Goal: Task Accomplishment & Management: Use online tool/utility

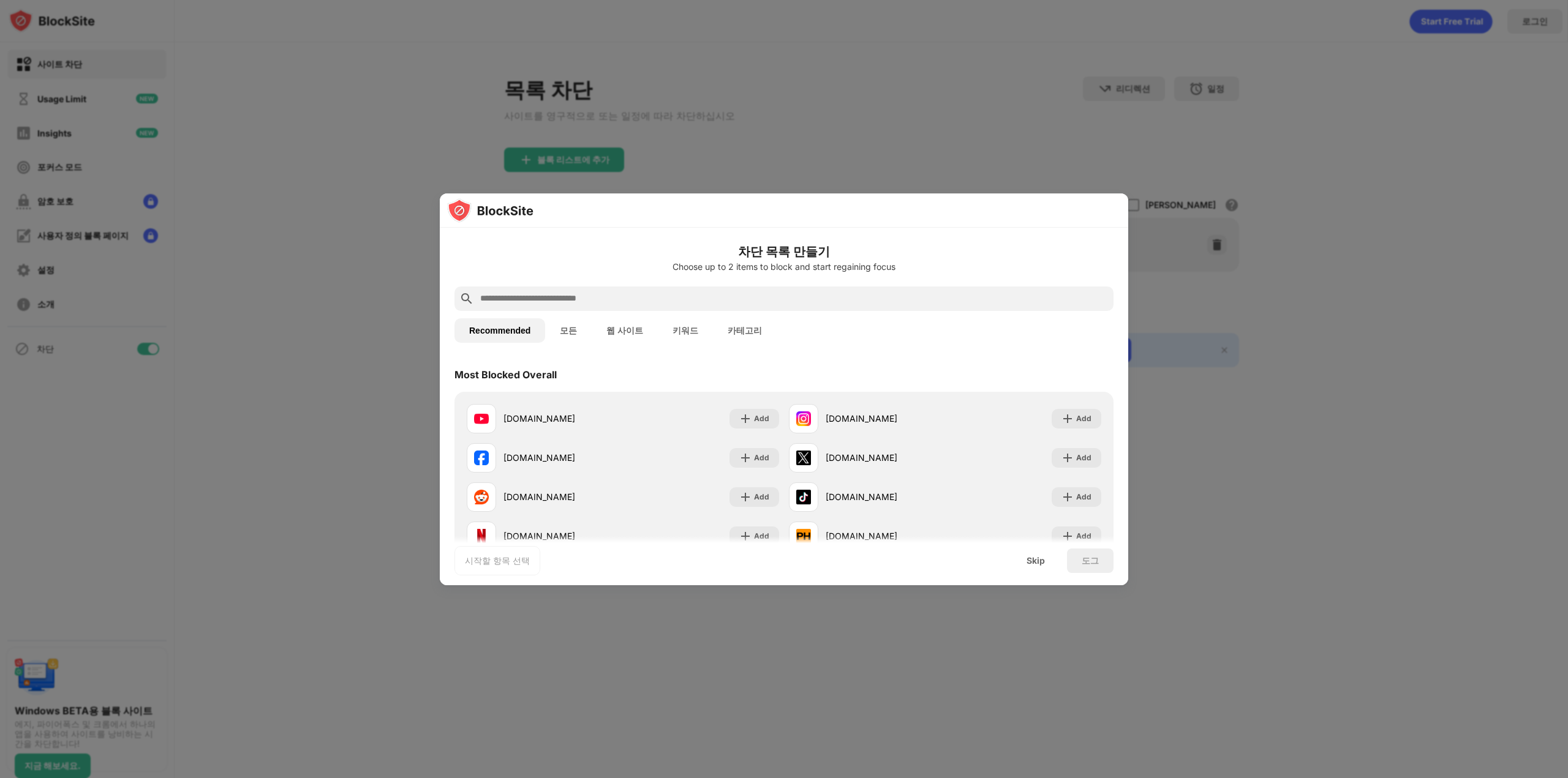
click at [614, 297] on input "text" at bounding box center [794, 299] width 630 height 15
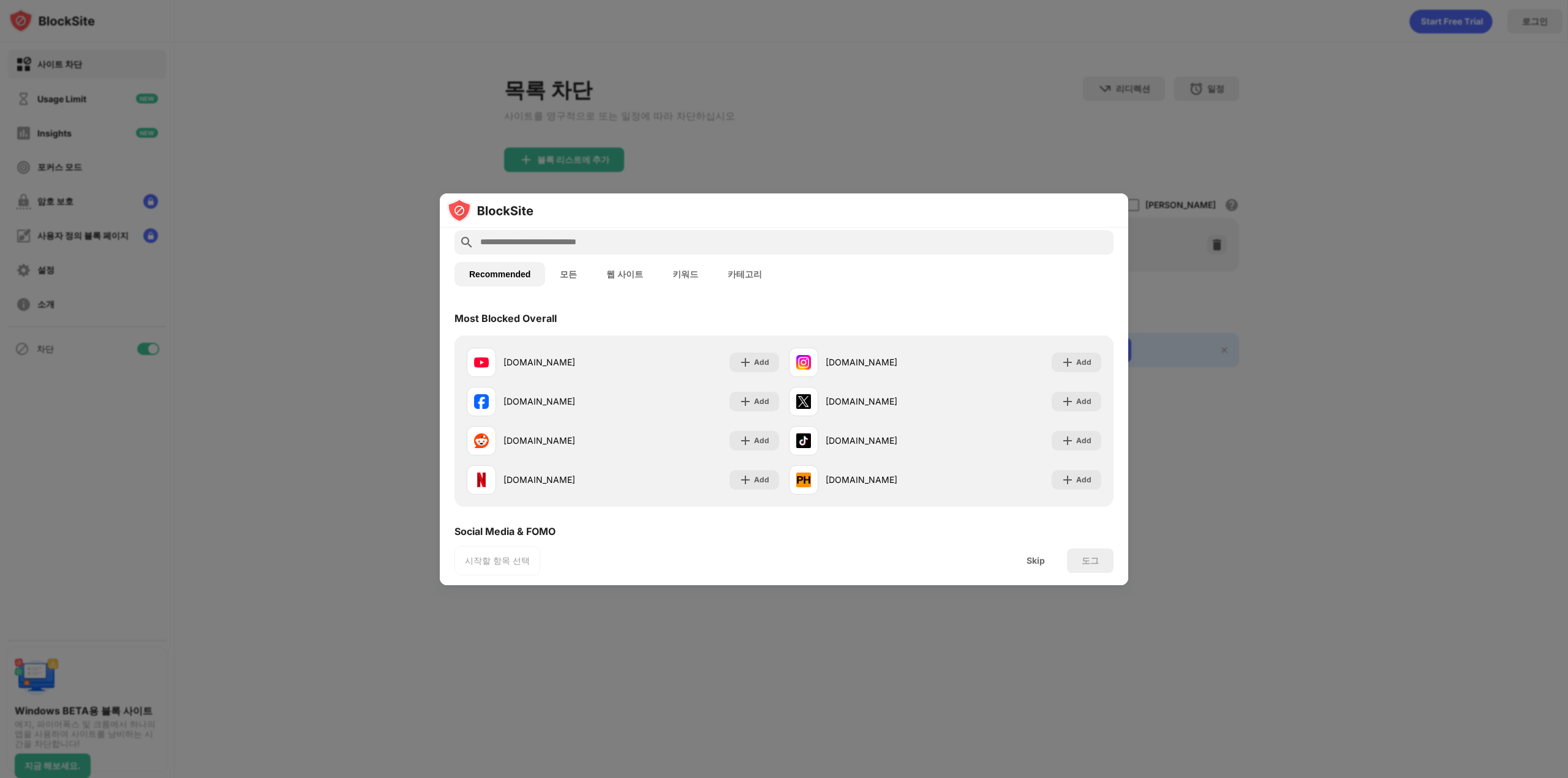
scroll to position [123, 0]
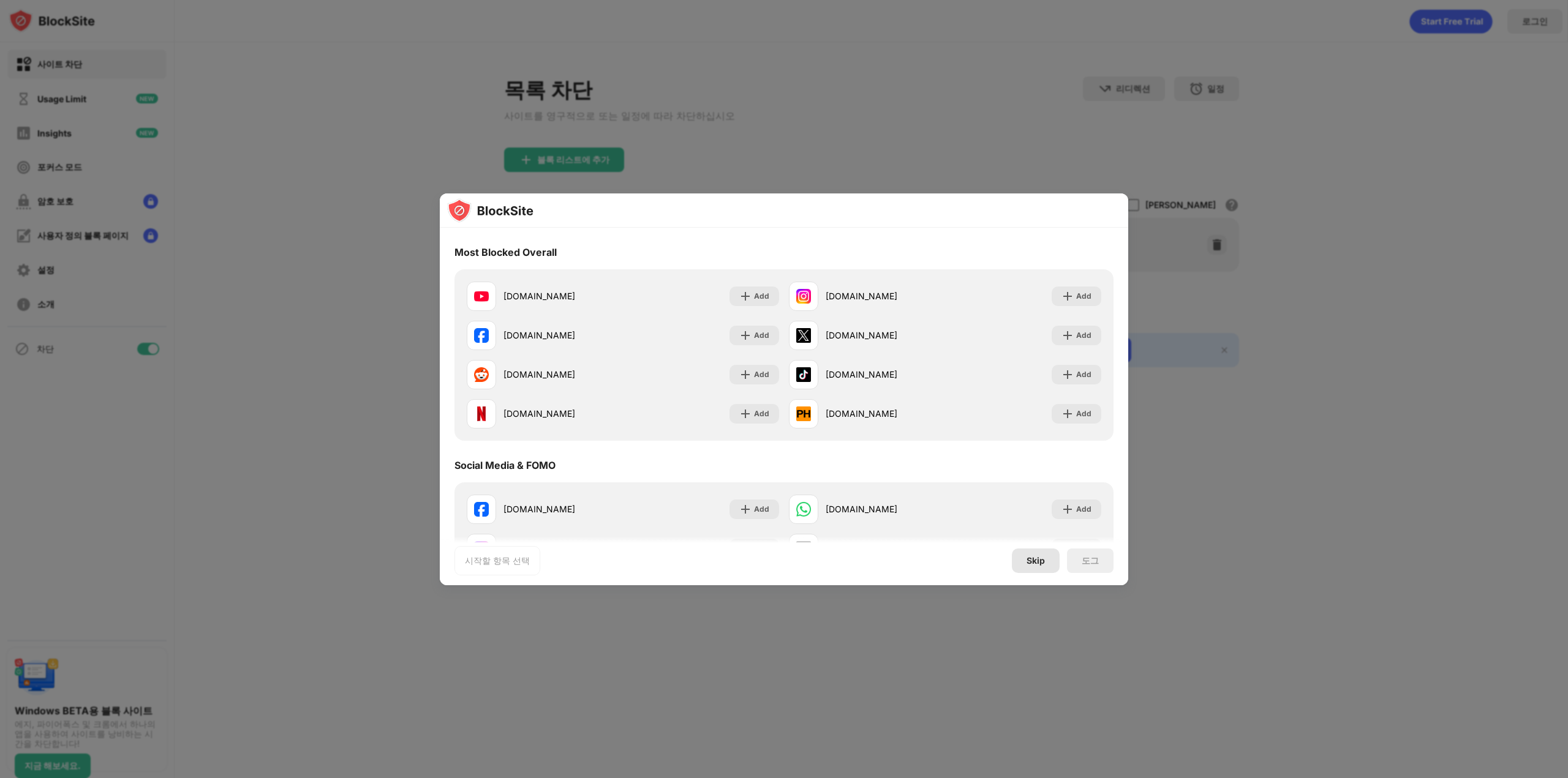
click at [1026, 564] on div "Skip" at bounding box center [1035, 561] width 48 height 24
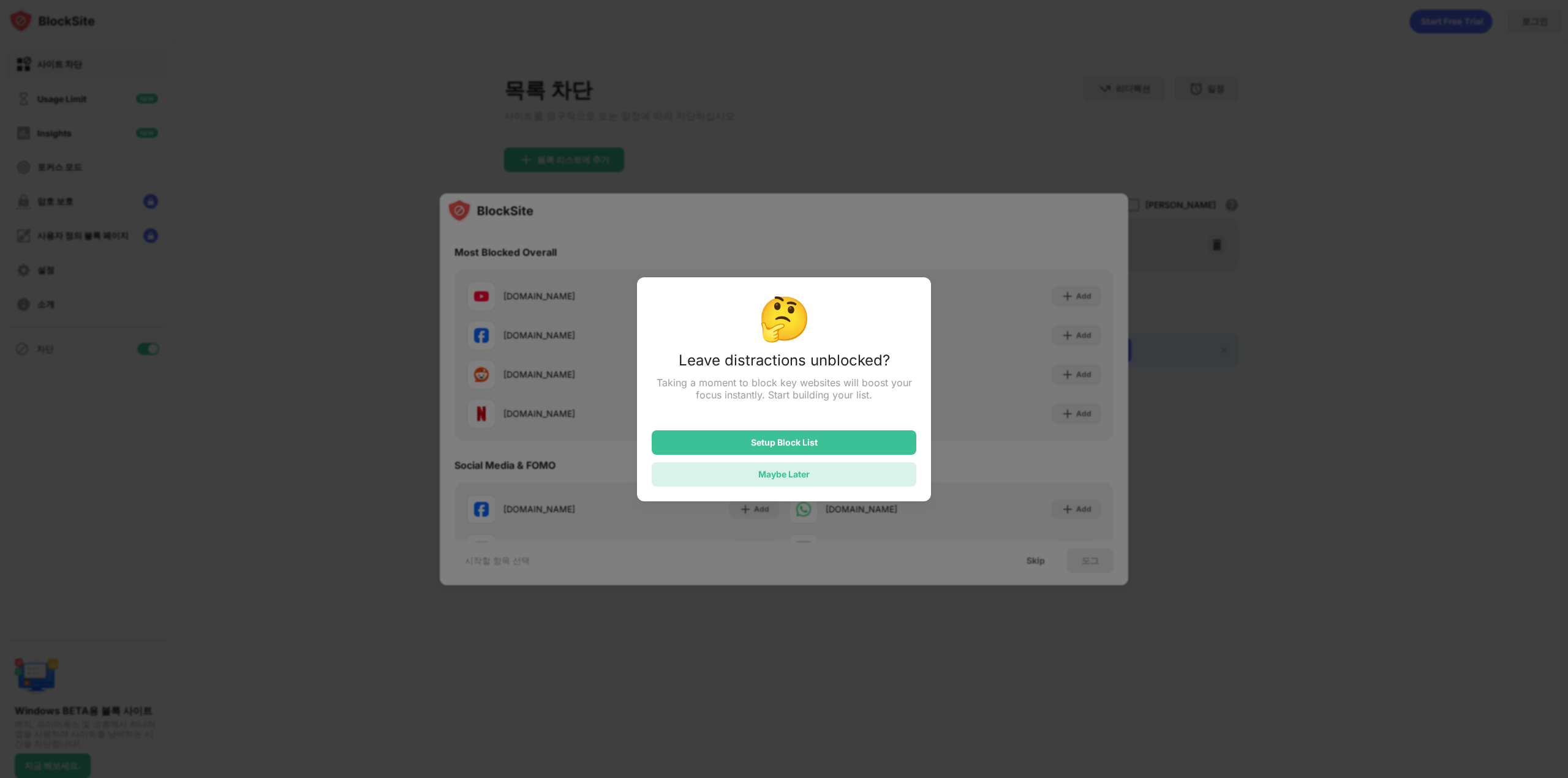
click at [844, 472] on div "Maybe Later" at bounding box center [784, 475] width 264 height 24
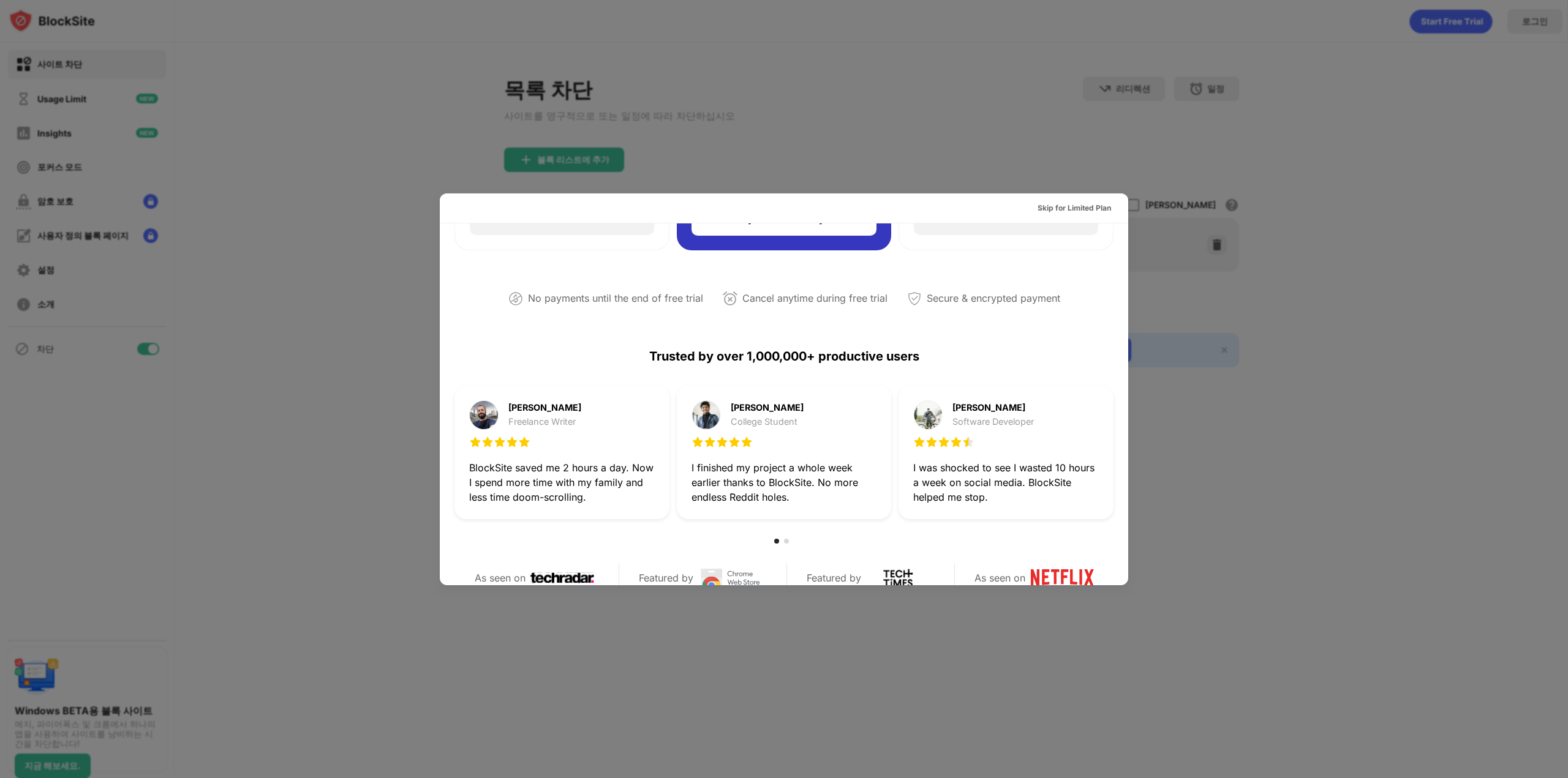
scroll to position [245, 0]
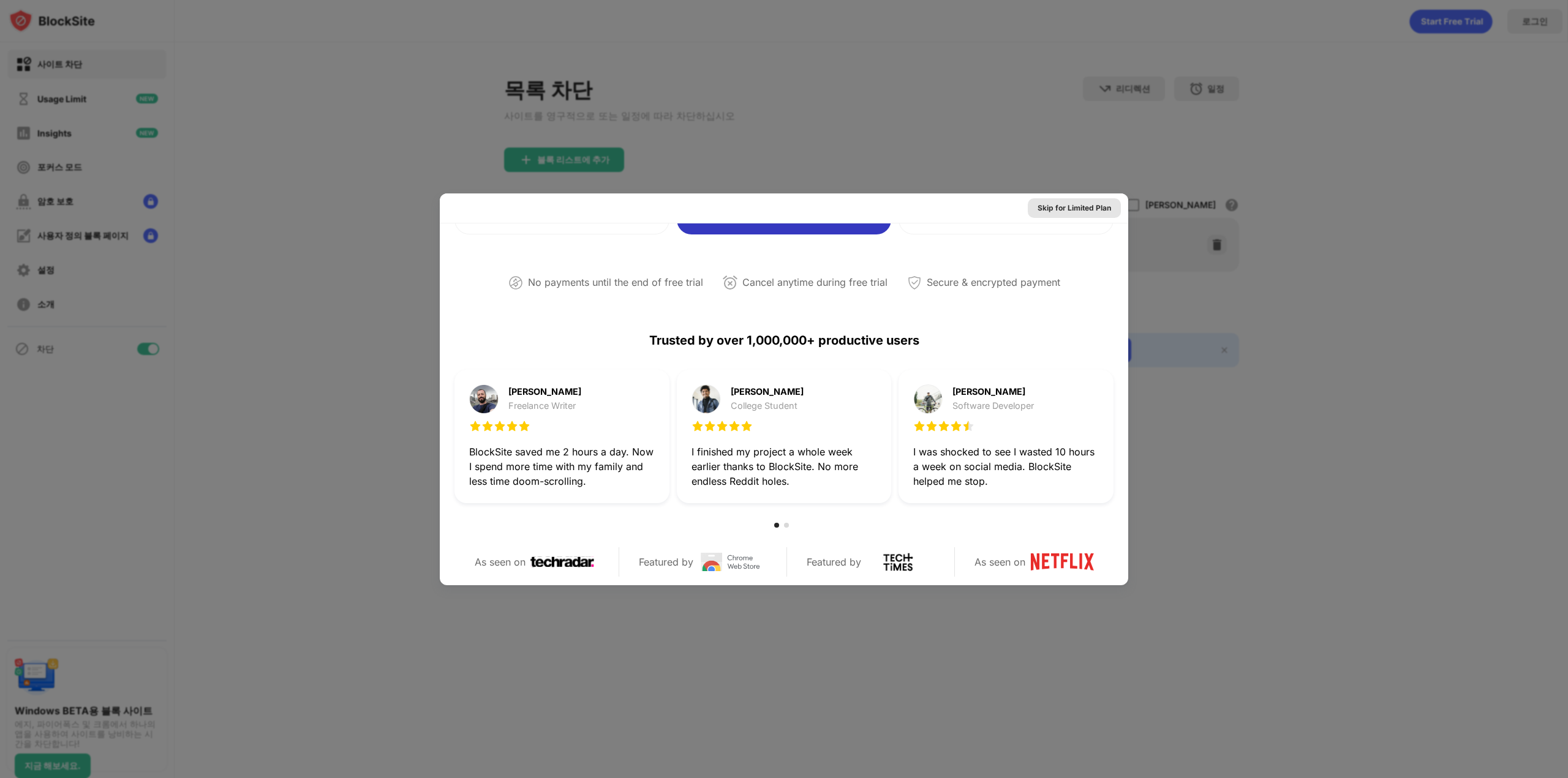
click at [1077, 205] on div "Skip for Limited Plan" at bounding box center [1074, 208] width 74 height 12
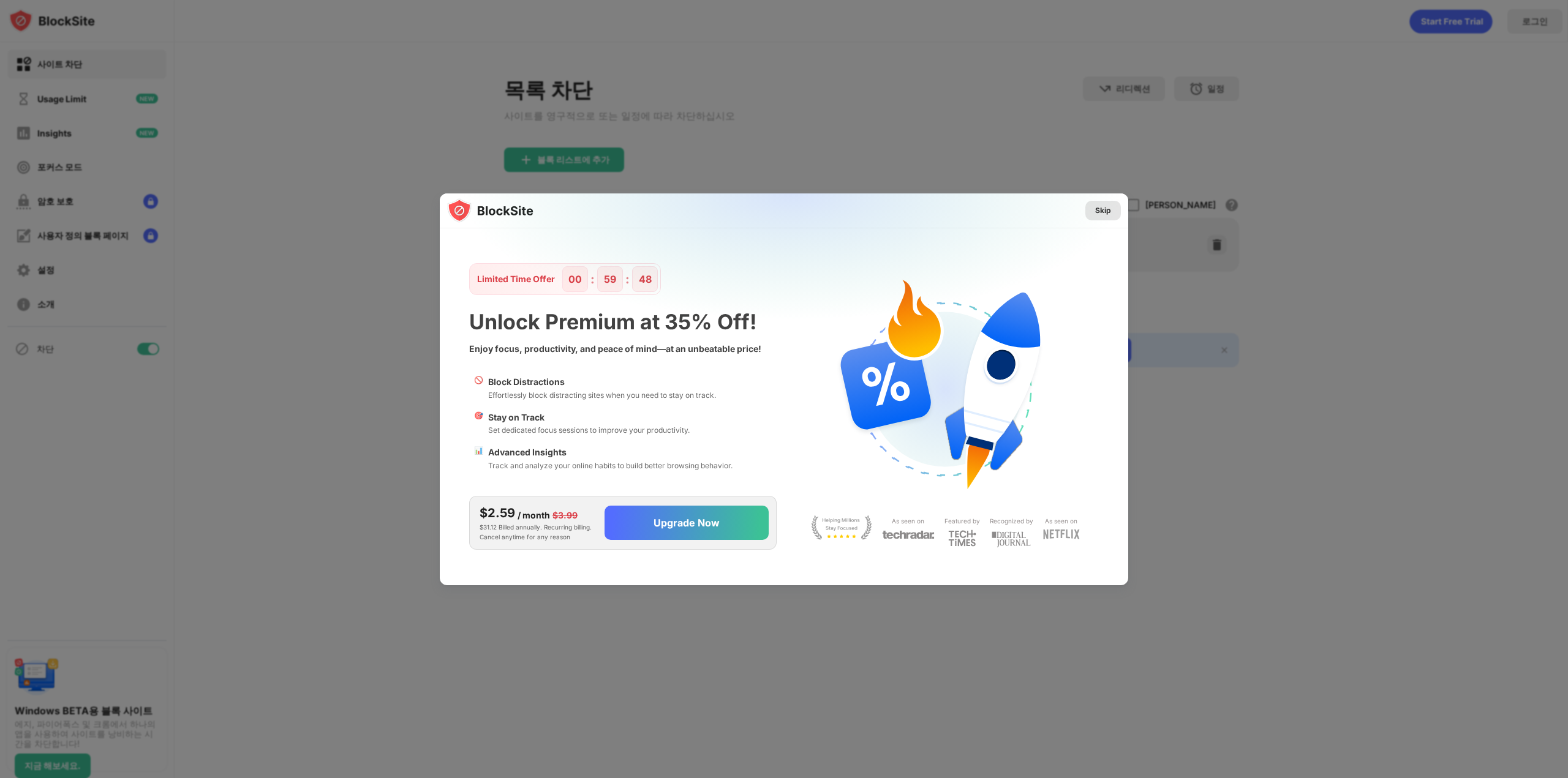
click at [1105, 204] on div "Skip" at bounding box center [1103, 210] width 16 height 12
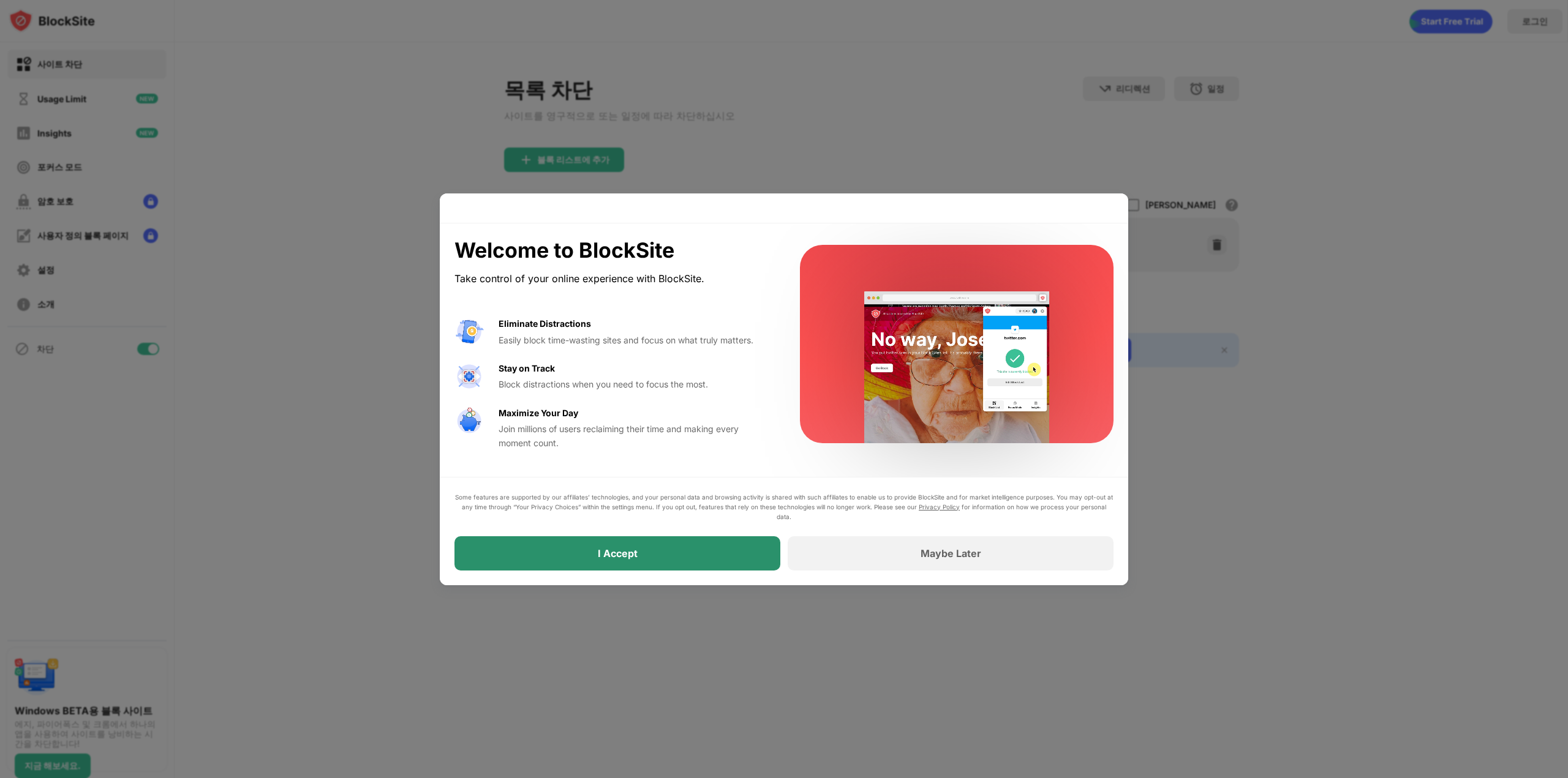
click at [705, 549] on div "I Accept" at bounding box center [617, 553] width 326 height 34
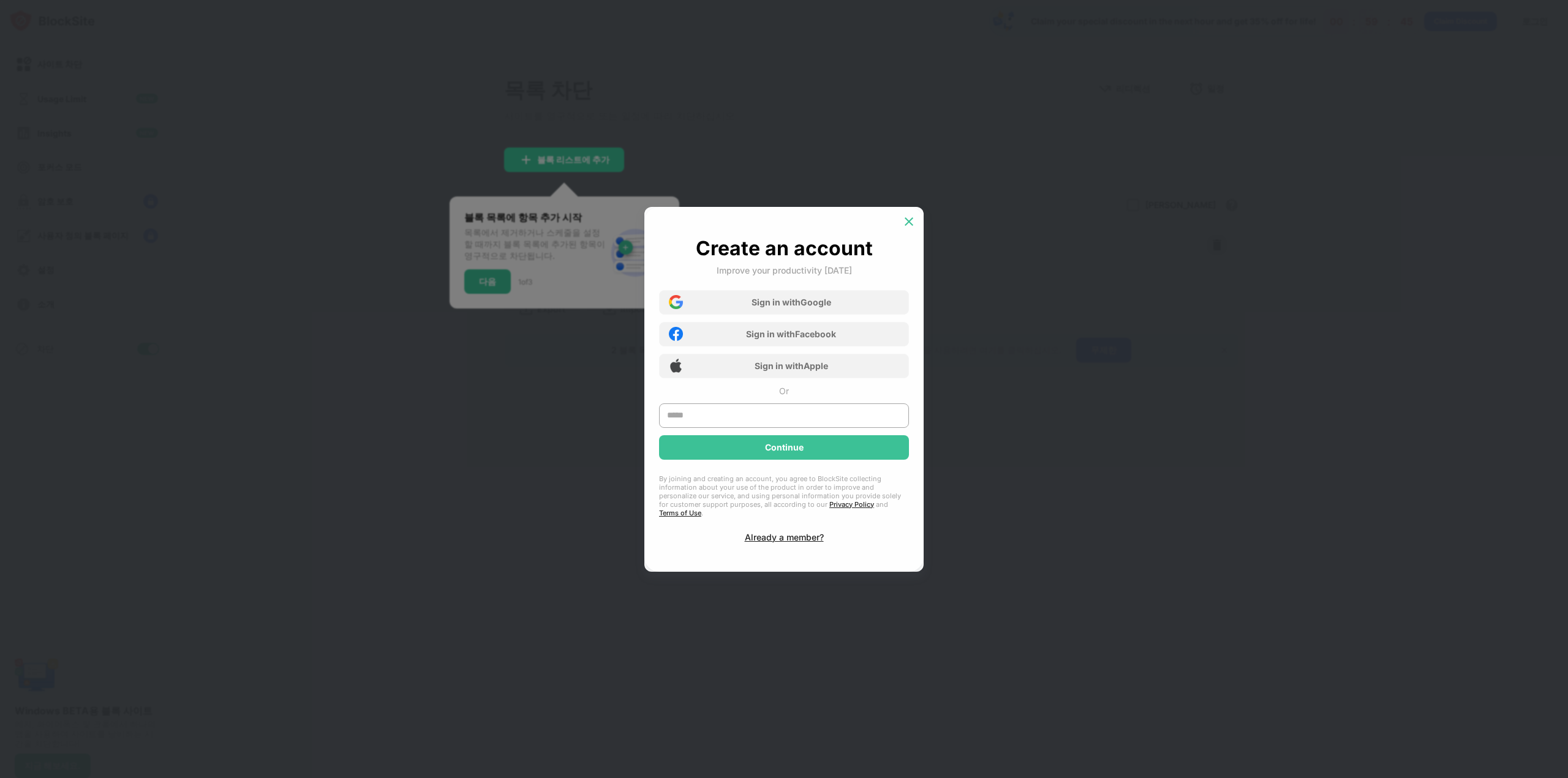
click at [913, 220] on img at bounding box center [909, 222] width 12 height 12
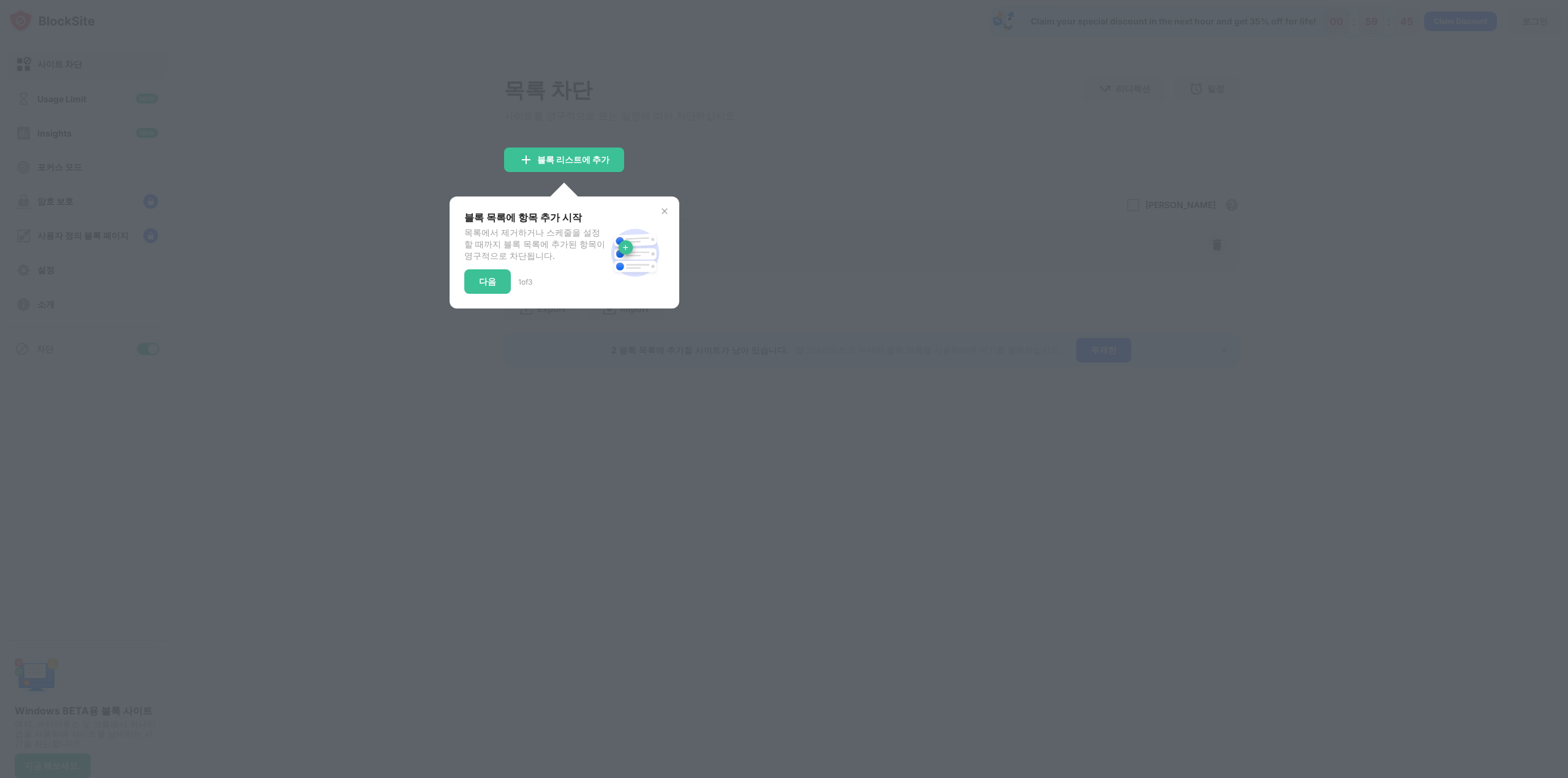
drag, startPoint x: 496, startPoint y: 271, endPoint x: 488, endPoint y: 287, distance: 17.9
click at [494, 276] on div "블록 목록에 항목 추가 시작 목록에서 제거하거나 스케줄을 설정할 때까지 블록 목록에 추가된 항목이 영구적으로 차단됩니다. 다음 1 of 3" at bounding box center [535, 252] width 142 height 83
click at [488, 287] on div "다음" at bounding box center [487, 281] width 17 height 10
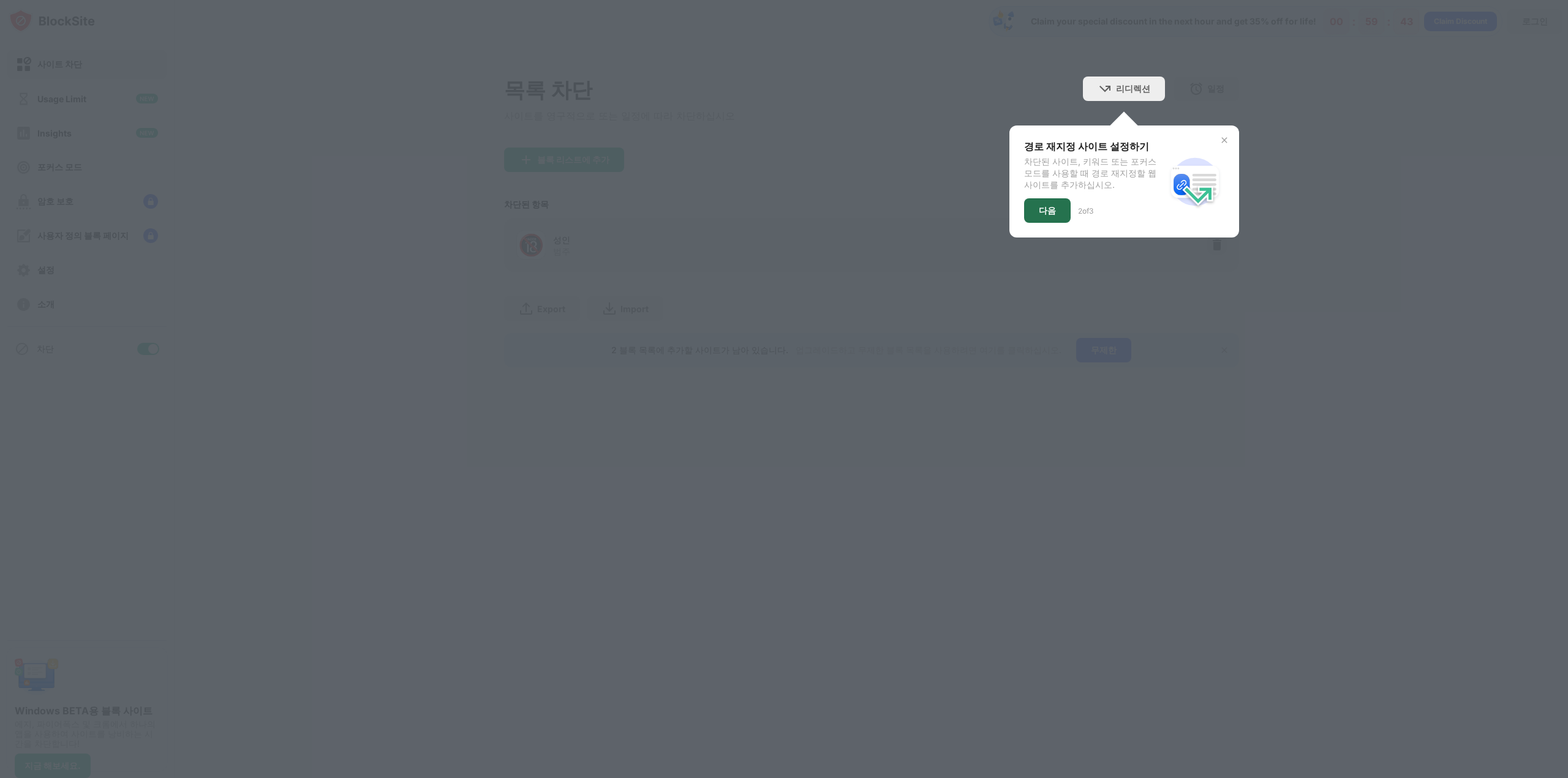
click at [1043, 223] on div "다음" at bounding box center [1047, 210] width 47 height 24
click at [1063, 222] on div "디미스" at bounding box center [1051, 210] width 55 height 24
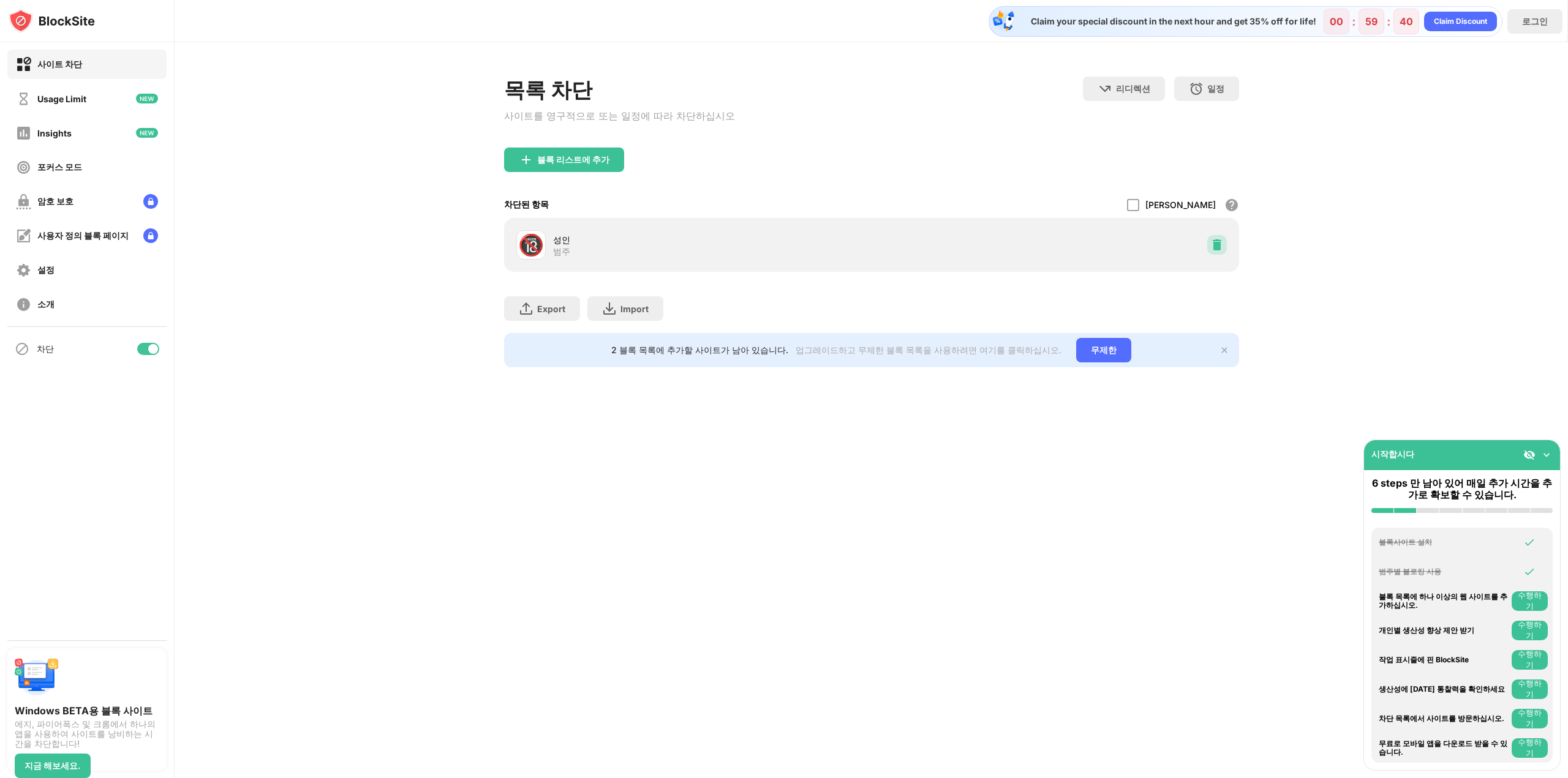
click at [1221, 250] on img at bounding box center [1217, 245] width 12 height 12
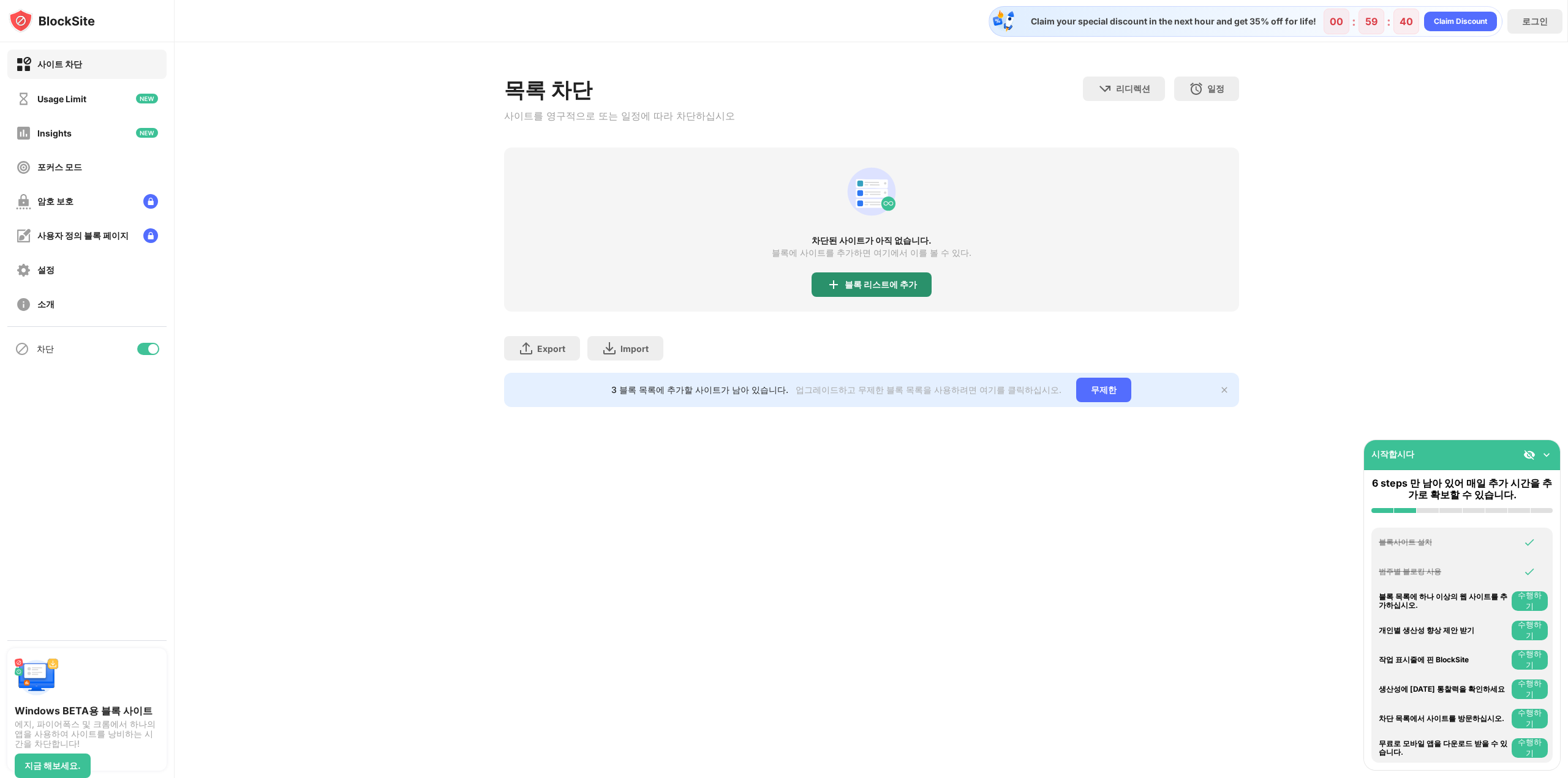
click at [867, 287] on div "블록 리스트에 추가" at bounding box center [880, 285] width 72 height 10
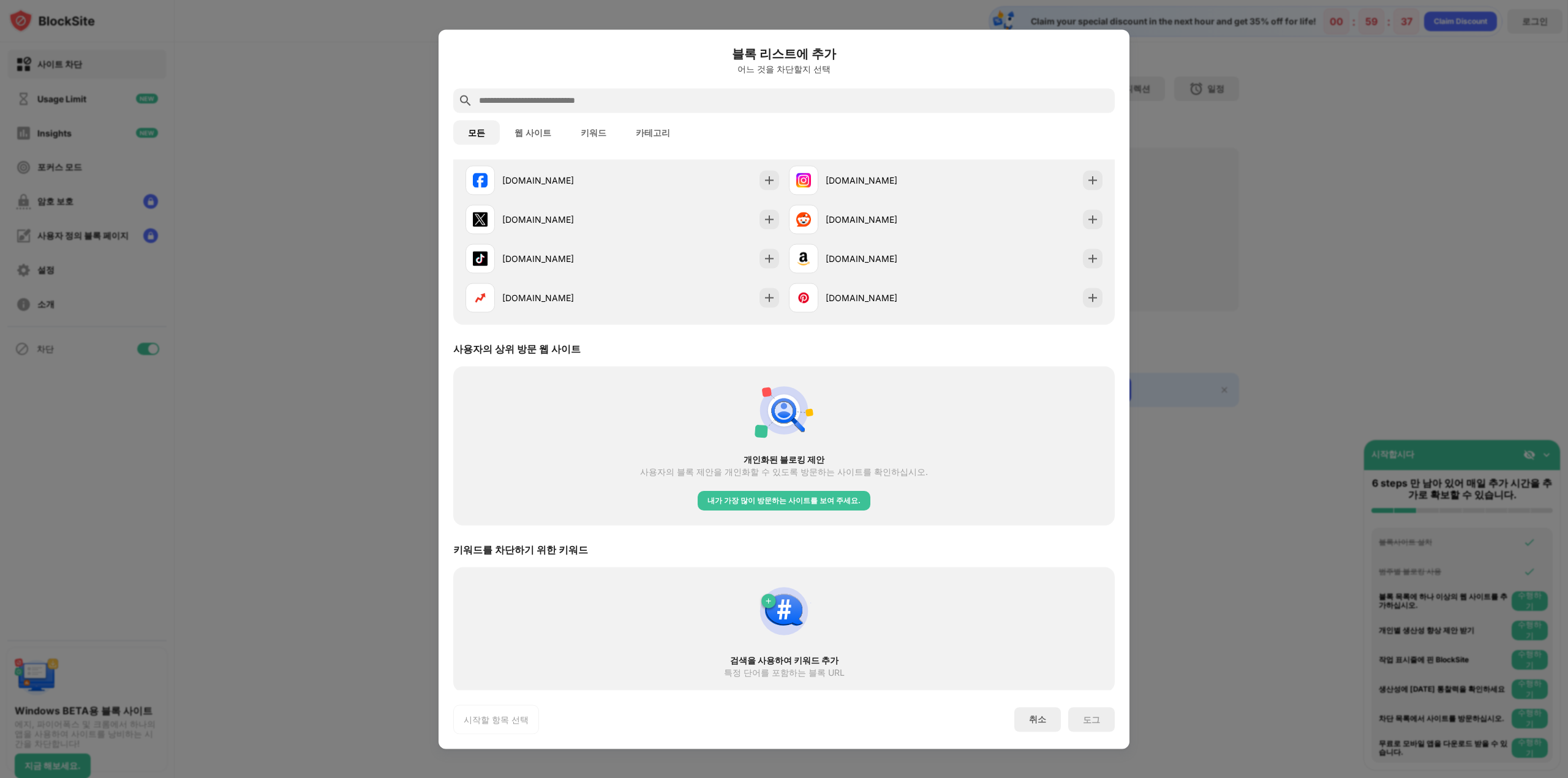
scroll to position [256, 0]
drag, startPoint x: 710, startPoint y: 616, endPoint x: 759, endPoint y: 622, distance: 49.4
click at [759, 622] on div "검색을 사용하여 키워드 추가 특정 단어를 포함하는 블록 URL" at bounding box center [784, 627] width 647 height 110
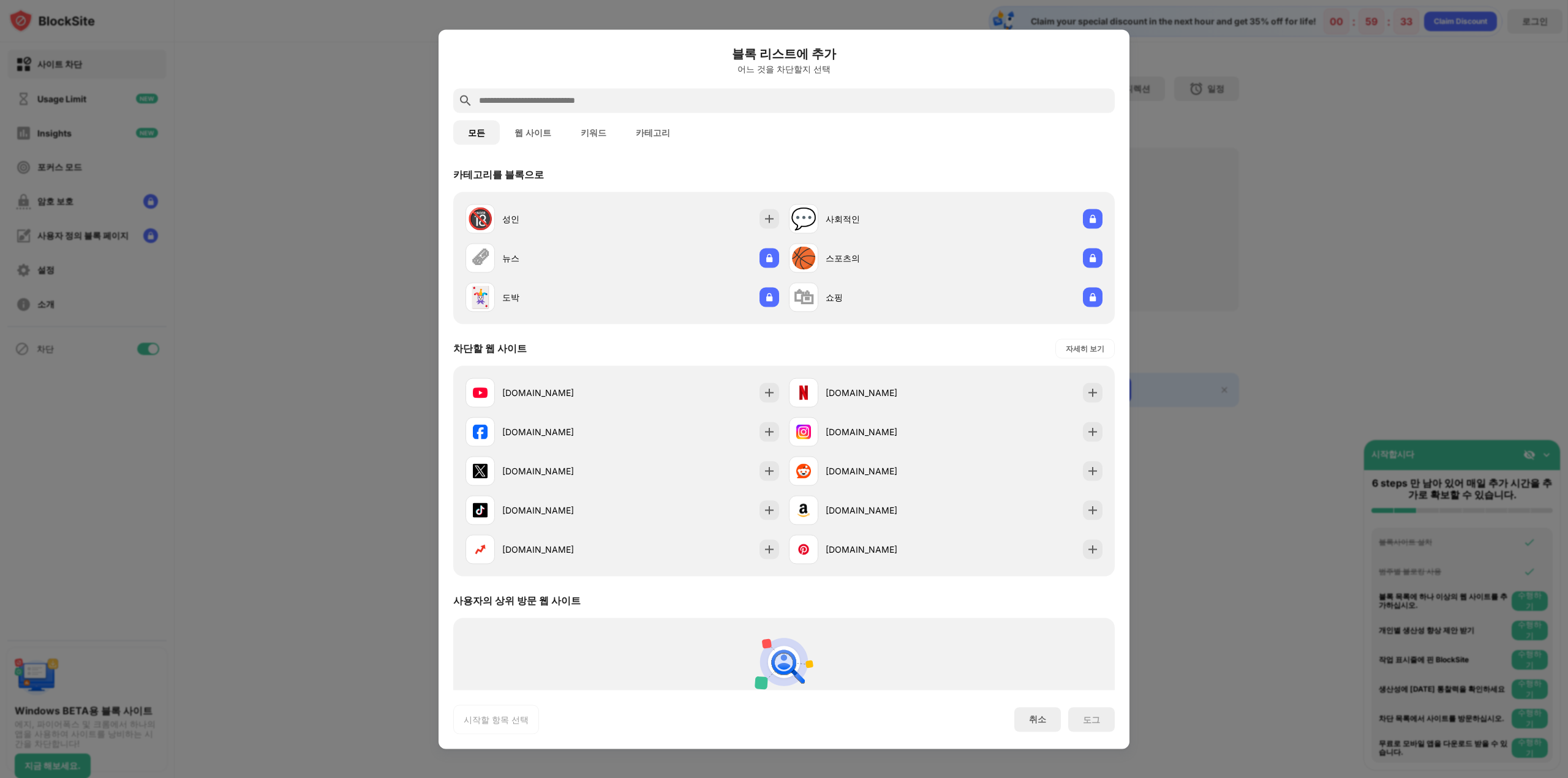
scroll to position [0, 0]
click at [542, 113] on div "모든 웹 사이트 키워드 카테고리" at bounding box center [784, 132] width 662 height 39
click at [535, 131] on button "웹 사이트" at bounding box center [533, 132] width 66 height 24
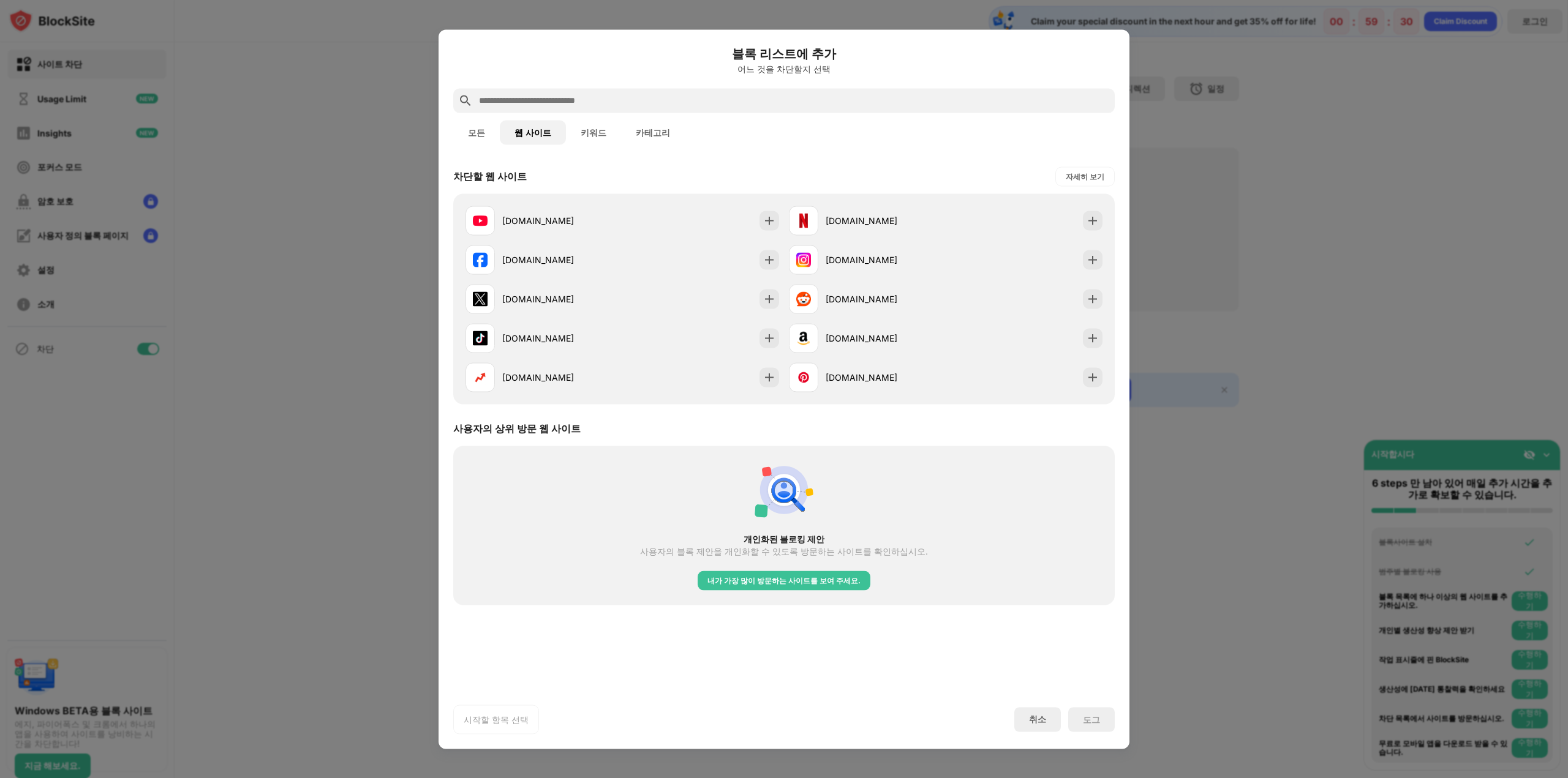
drag, startPoint x: 661, startPoint y: 601, endPoint x: 597, endPoint y: 640, distance: 74.9
click at [661, 605] on div "차단할 웹 사이트 자세히 보기 [DOMAIN_NAME] [DOMAIN_NAME] [DOMAIN_NAME] [DOMAIN_NAME] [DOMAI…" at bounding box center [784, 424] width 691 height 531
click at [550, 660] on div "차단할 웹 사이트 자세히 보기 [DOMAIN_NAME] [DOMAIN_NAME] [DOMAIN_NAME] [DOMAIN_NAME] [DOMAI…" at bounding box center [784, 424] width 691 height 531
drag, startPoint x: 548, startPoint y: 658, endPoint x: 546, endPoint y: 652, distance: 6.3
click at [548, 657] on div "차단할 웹 사이트 자세히 보기 [DOMAIN_NAME] [DOMAIN_NAME] [DOMAIN_NAME] [DOMAIN_NAME] [DOMAI…" at bounding box center [784, 424] width 691 height 531
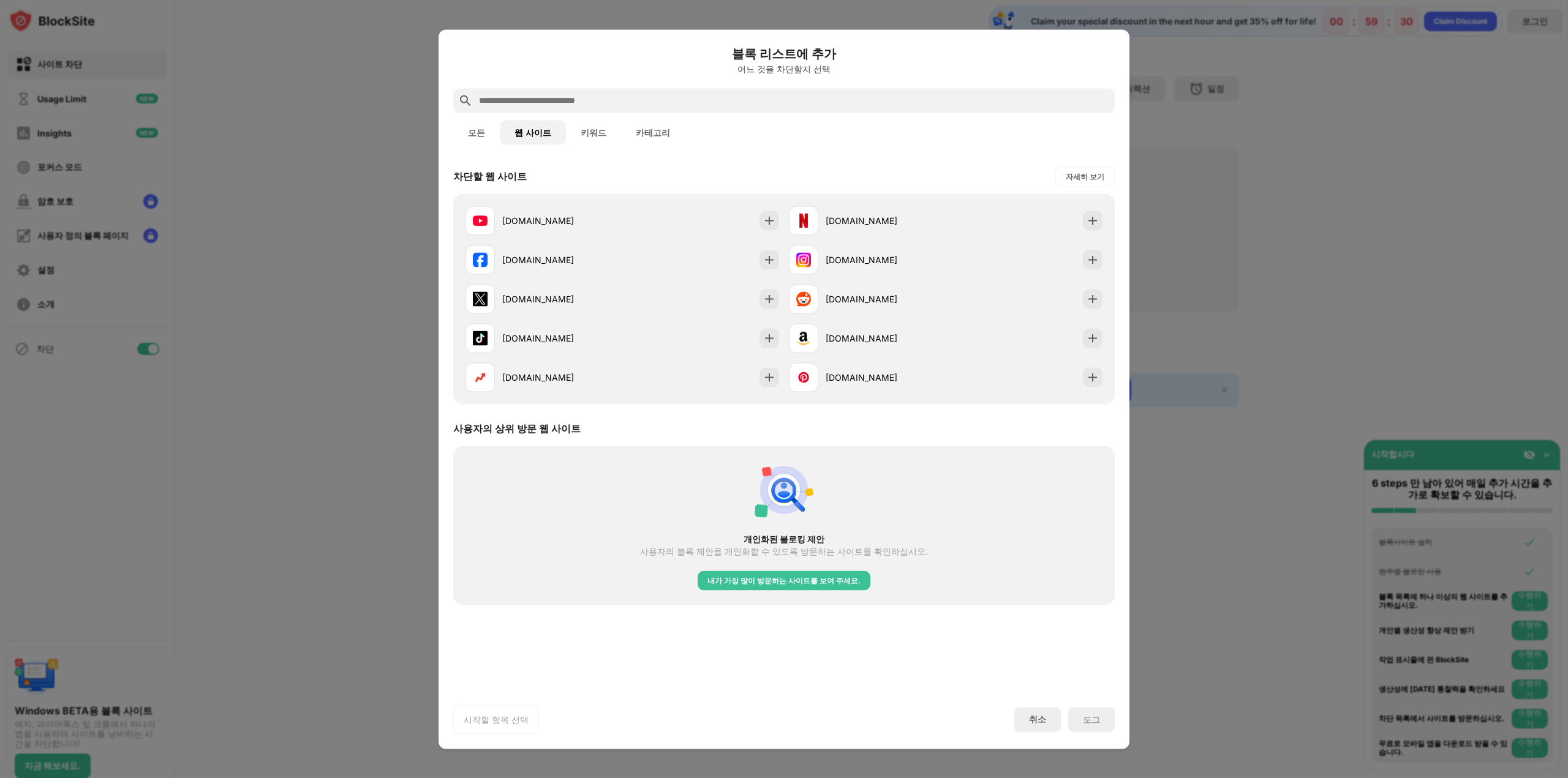
click at [534, 603] on div "차단할 웹 사이트 자세히 보기 [DOMAIN_NAME] [DOMAIN_NAME] [DOMAIN_NAME] [DOMAIN_NAME] [DOMAI…" at bounding box center [784, 424] width 691 height 531
click at [548, 594] on div "개인화된 블로킹 제안 사용자의 블록 제안을 개인화할 수 있도록 방문하는 사이트를 확인하십시오. 내가 가장 많이 방문하는 사이트를 보여 주세요." at bounding box center [784, 525] width 647 height 144
click at [550, 594] on div "개인화된 블로킹 제안 사용자의 블록 제안을 개인화할 수 있도록 방문하는 사이트를 확인하십시오. 내가 가장 많이 방문하는 사이트를 보여 주세요." at bounding box center [784, 525] width 647 height 144
click at [720, 597] on div "개인화된 블로킹 제안 사용자의 블록 제안을 개인화할 수 있도록 방문하는 사이트를 확인하십시오. 내가 가장 많이 방문하는 사이트를 보여 주세요." at bounding box center [784, 525] width 662 height 159
click at [757, 595] on div "개인화된 블로킹 제안 사용자의 블록 제안을 개인화할 수 있도록 방문하는 사이트를 확인하십시오. 내가 가장 많이 방문하는 사이트를 보여 주세요." at bounding box center [784, 525] width 647 height 144
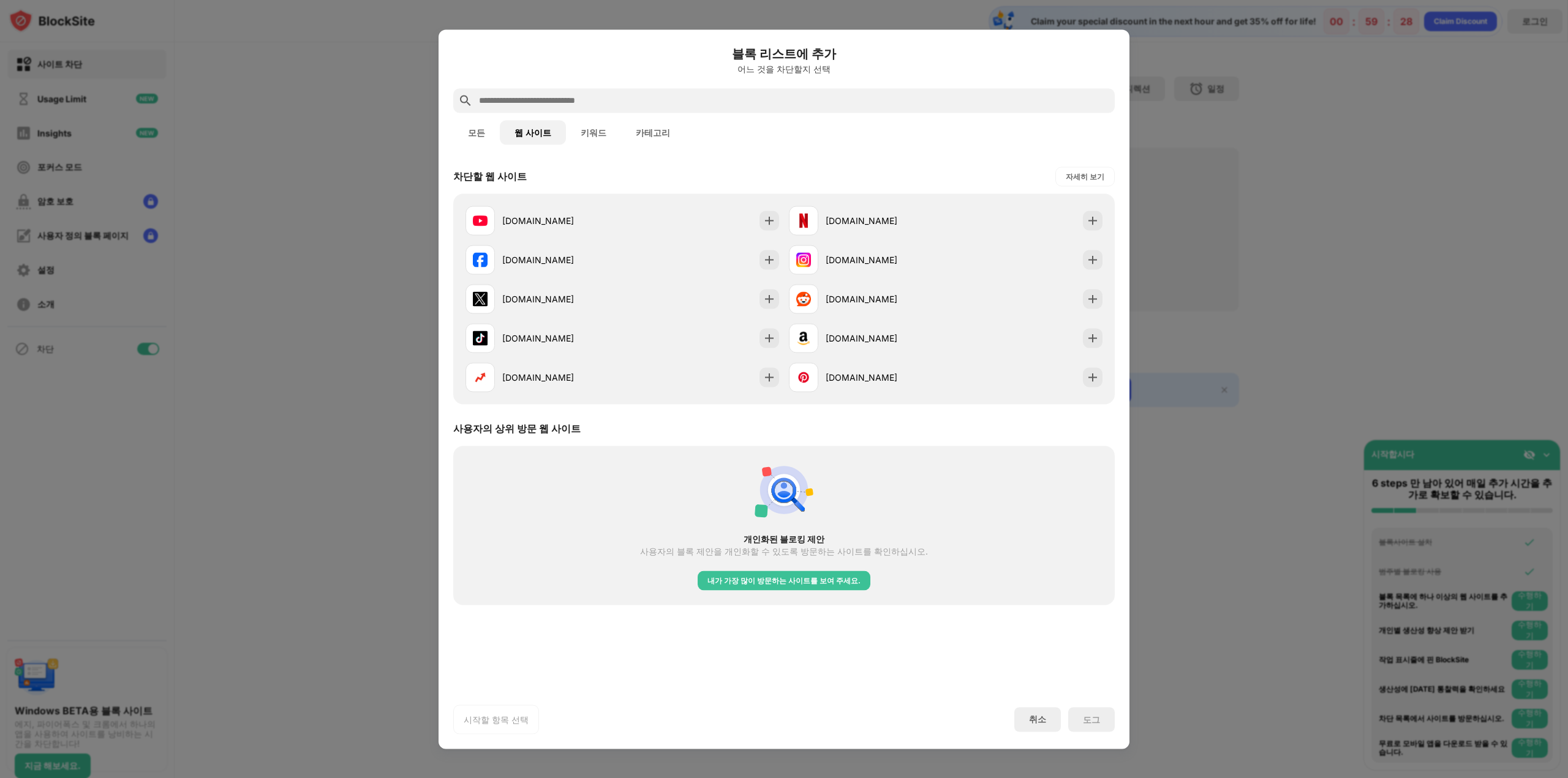
click at [757, 590] on div "개인화된 블로킹 제안 사용자의 블록 제안을 개인화할 수 있도록 방문하는 사이트를 확인하십시오. 내가 가장 많이 방문하는 사이트를 보여 주세요." at bounding box center [784, 525] width 647 height 144
click at [759, 581] on div "내가 가장 많이 방문하는 사이트를 보여 주세요." at bounding box center [784, 580] width 153 height 12
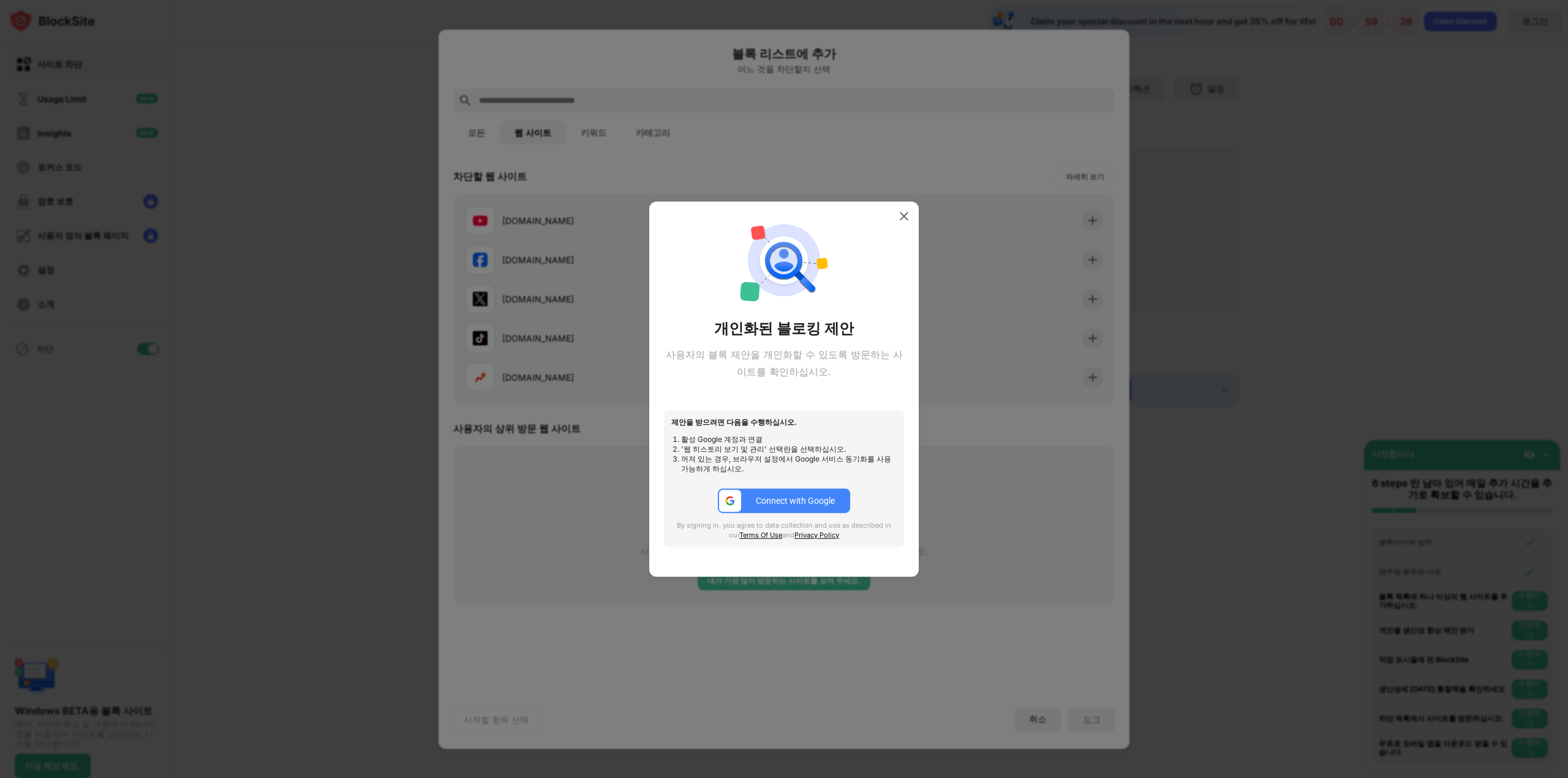
drag, startPoint x: 936, startPoint y: 204, endPoint x: 916, endPoint y: 212, distance: 21.5
click at [936, 204] on div at bounding box center [784, 389] width 1568 height 778
